Goal: Find contact information: Find contact information

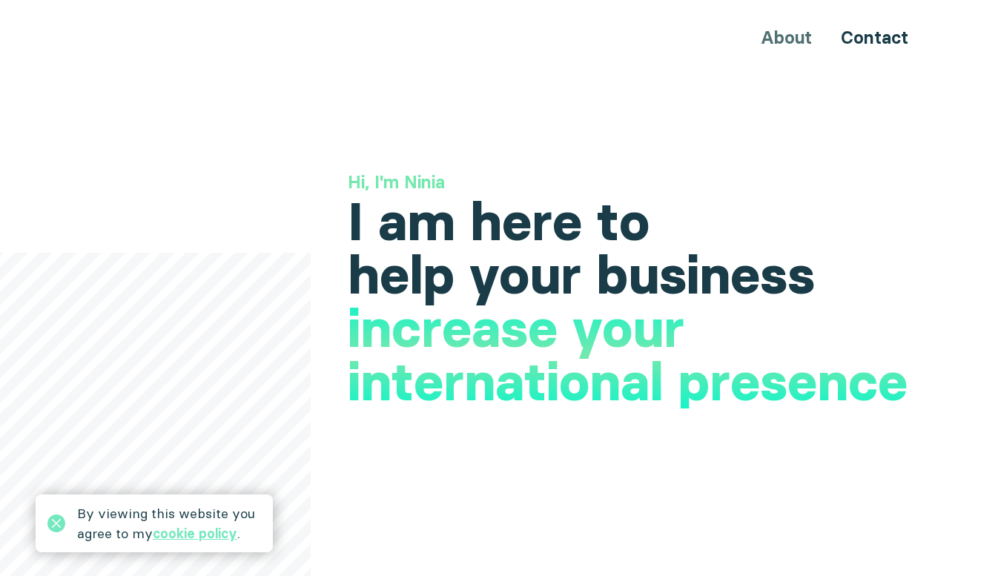
click at [786, 36] on div "About Contact" at bounding box center [499, 37] width 890 height 27
click at [786, 39] on div "About Contact" at bounding box center [499, 37] width 890 height 27
click at [776, 37] on div "About Contact" at bounding box center [499, 37] width 890 height 27
click at [876, 33] on link "Contact" at bounding box center [874, 38] width 67 height 22
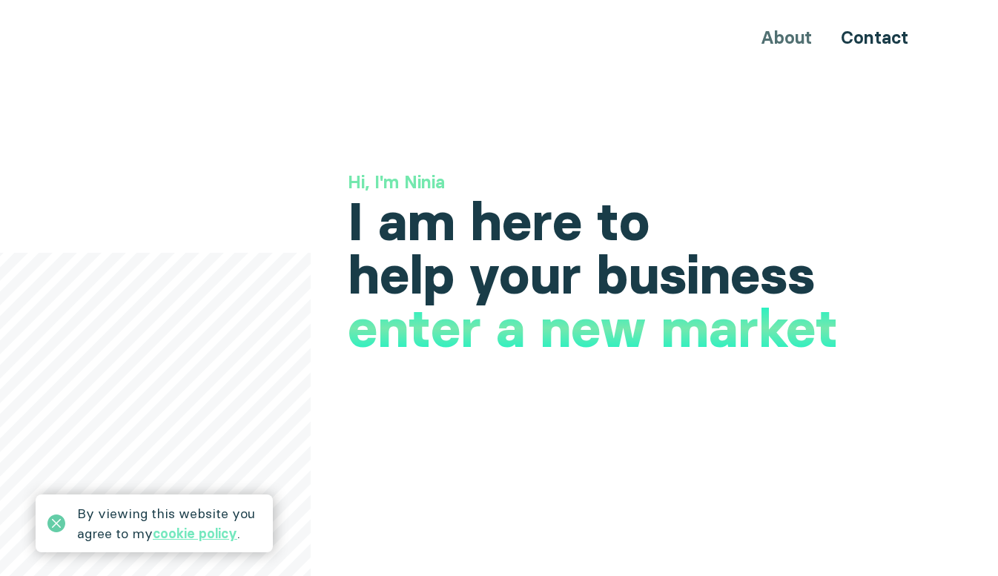
click at [50, 523] on icon at bounding box center [56, 524] width 18 height 18
